Goal: Information Seeking & Learning: Learn about a topic

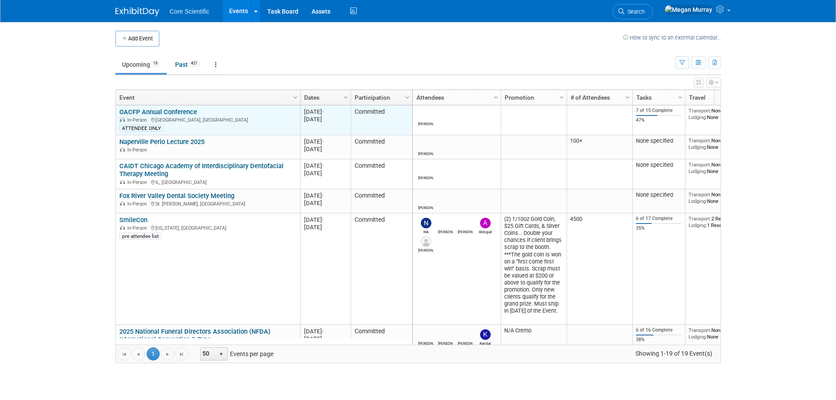
click at [174, 111] on link "OACFP Annual Conference" at bounding box center [158, 112] width 78 height 8
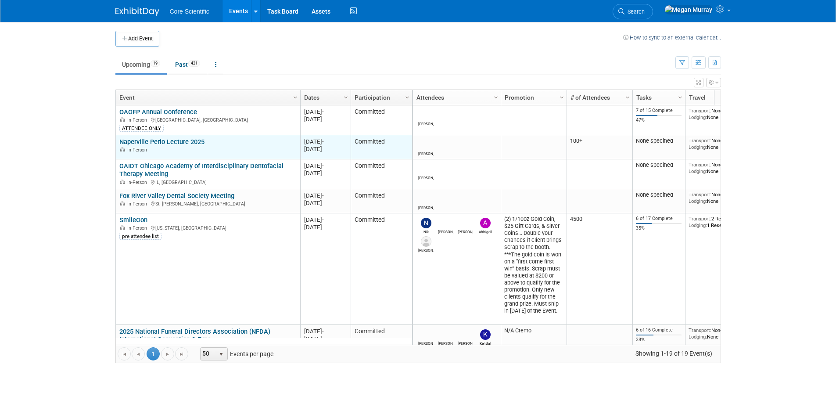
click at [183, 135] on td "Naperville Perio Lecture 2025 Naperville Perio Lecture 2025 In-Person" at bounding box center [208, 147] width 184 height 24
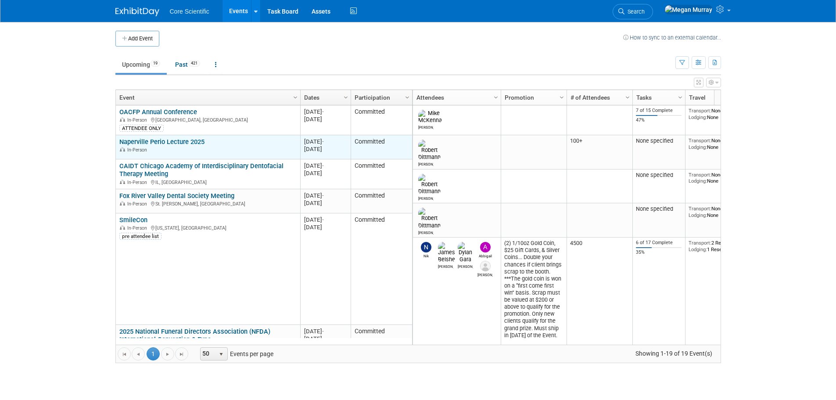
click at [177, 137] on td "Naperville Perio Lecture 2025 Naperville Perio Lecture 2025 In-Person" at bounding box center [208, 147] width 184 height 24
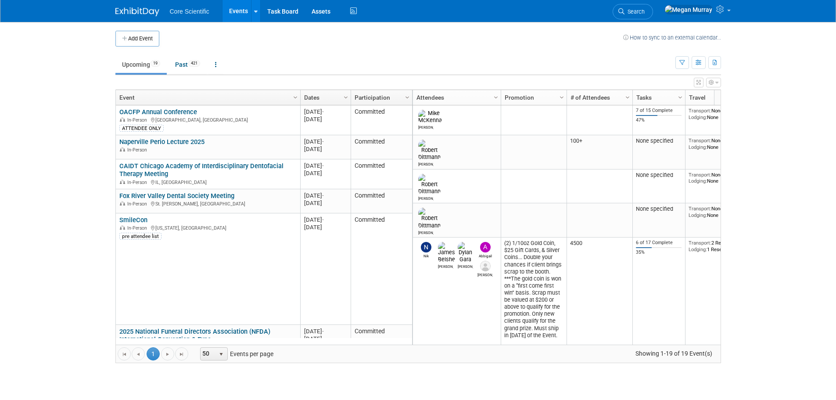
click at [170, 139] on link "Naperville Perio Lecture 2025" at bounding box center [161, 142] width 85 height 8
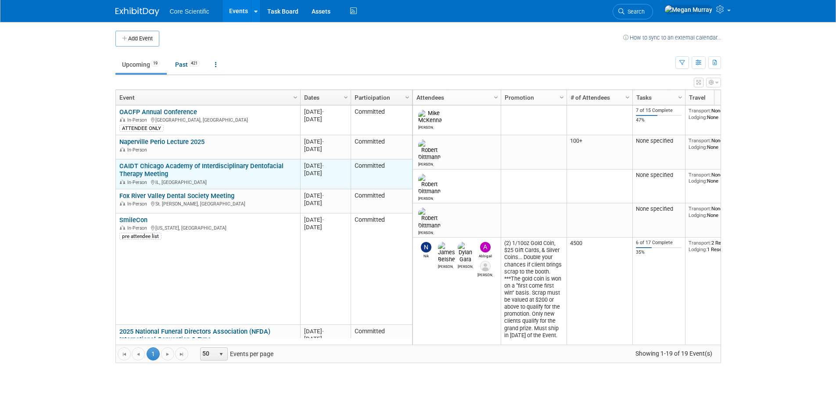
click at [179, 164] on link "CAIDT Chicago Academy of Interdisciplinary Dentofacial Therapy Meeting" at bounding box center [201, 170] width 164 height 16
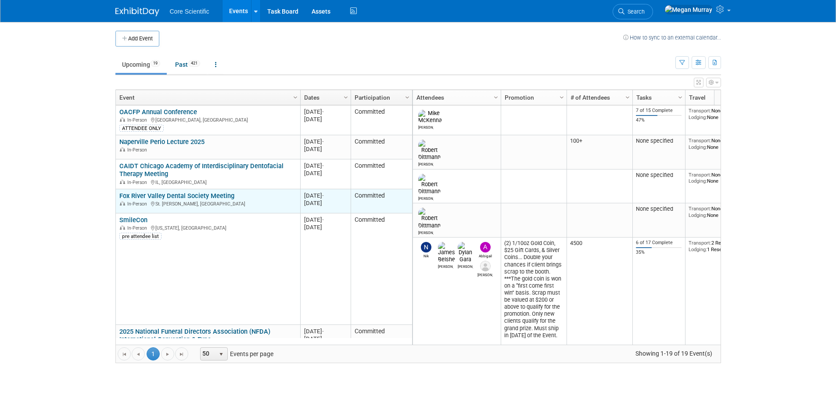
click at [161, 197] on link "Fox River Valley Dental Society Meeting" at bounding box center [176, 196] width 115 height 8
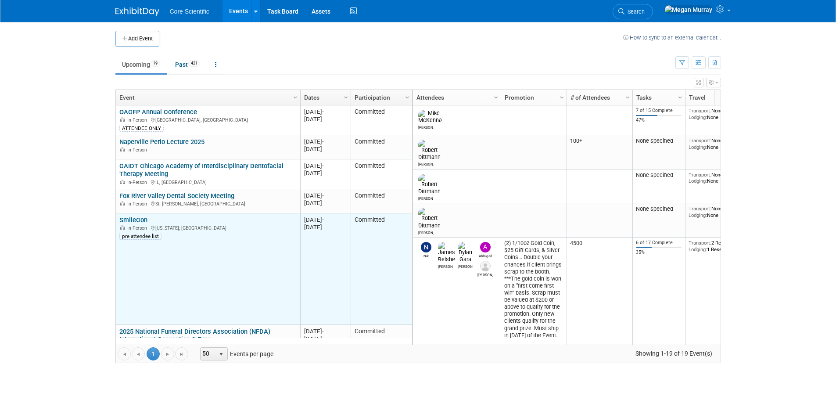
click at [140, 218] on link "SmileCon" at bounding box center [133, 220] width 28 height 8
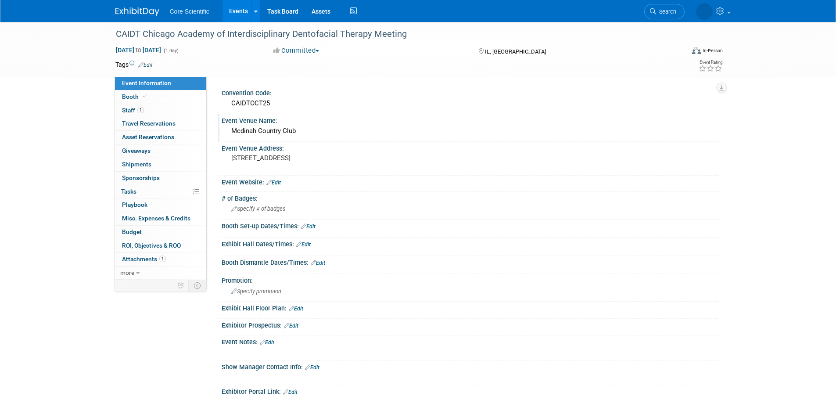
click at [263, 130] on div "Medinah Country Club" at bounding box center [471, 131] width 486 height 14
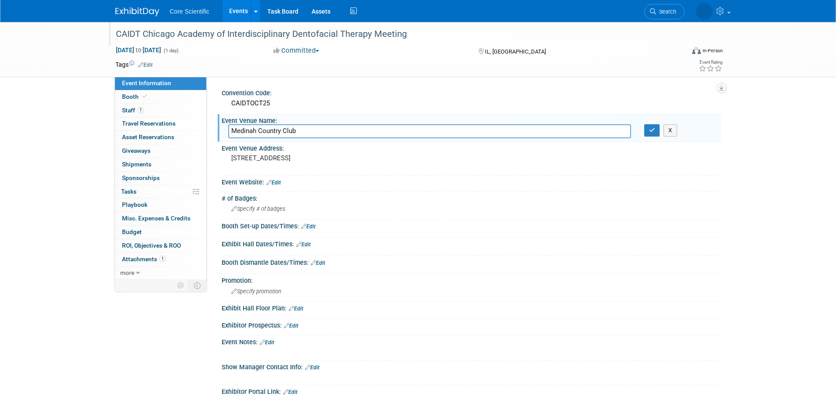
click at [207, 33] on div "CAIDT Chicago Academy of Interdisciplinary Dentofacial Therapy Meeting" at bounding box center [392, 34] width 559 height 16
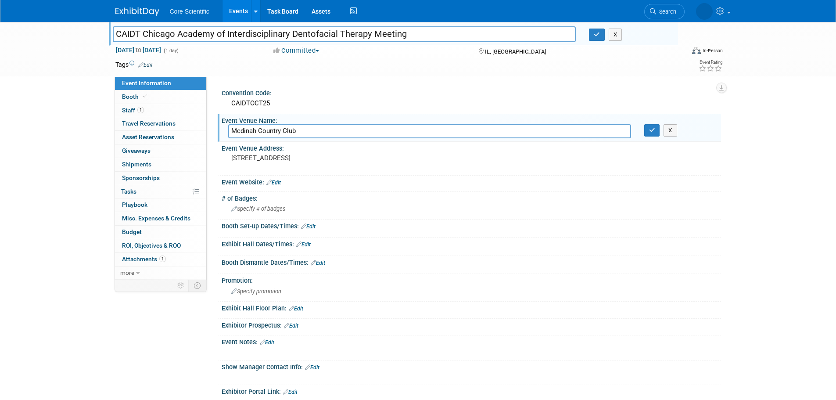
drag, startPoint x: 140, startPoint y: 34, endPoint x: 184, endPoint y: 34, distance: 43.5
click at [184, 34] on input "CAIDT Chicago Academy of Interdisciplinary Dentofacial Therapy Meeting" at bounding box center [345, 33] width 464 height 15
drag, startPoint x: 143, startPoint y: 36, endPoint x: 414, endPoint y: 35, distance: 270.9
click at [414, 35] on input "CAIDT Chicago Academy of Interdisciplinary Dentofacial Therapy Meeting" at bounding box center [345, 33] width 464 height 15
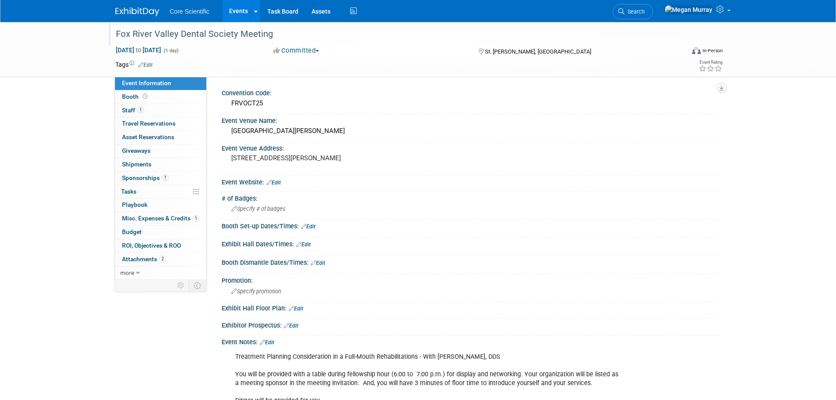
click at [207, 38] on div "Fox River Valley Dental Society Meeting" at bounding box center [392, 34] width 559 height 16
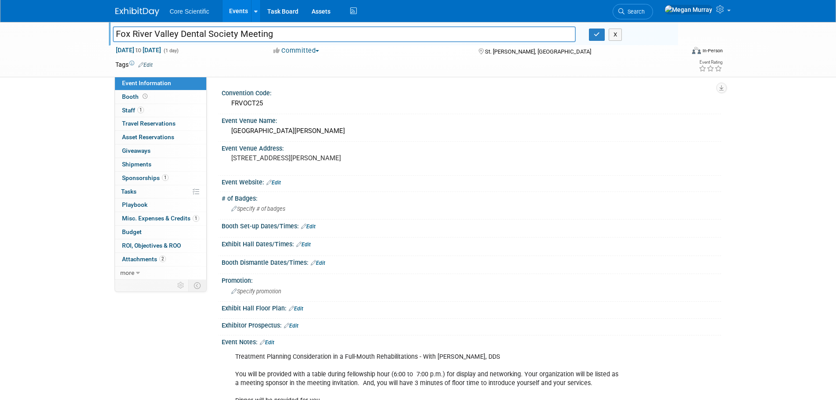
click at [207, 38] on input "Fox River Valley Dental Society Meeting" at bounding box center [345, 33] width 464 height 15
